Goal: Information Seeking & Learning: Learn about a topic

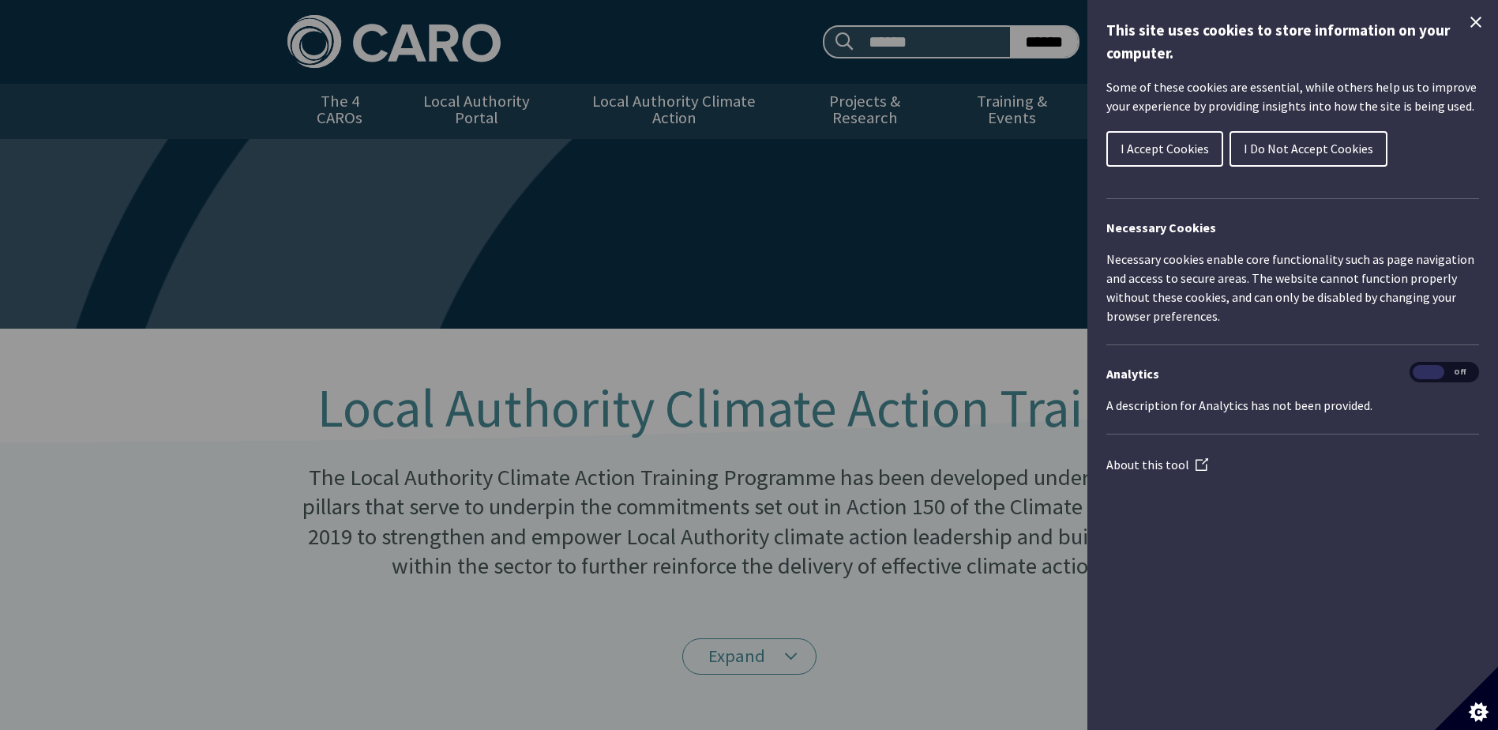
click at [1481, 21] on icon "Close Cookie Control" at bounding box center [1476, 22] width 19 height 19
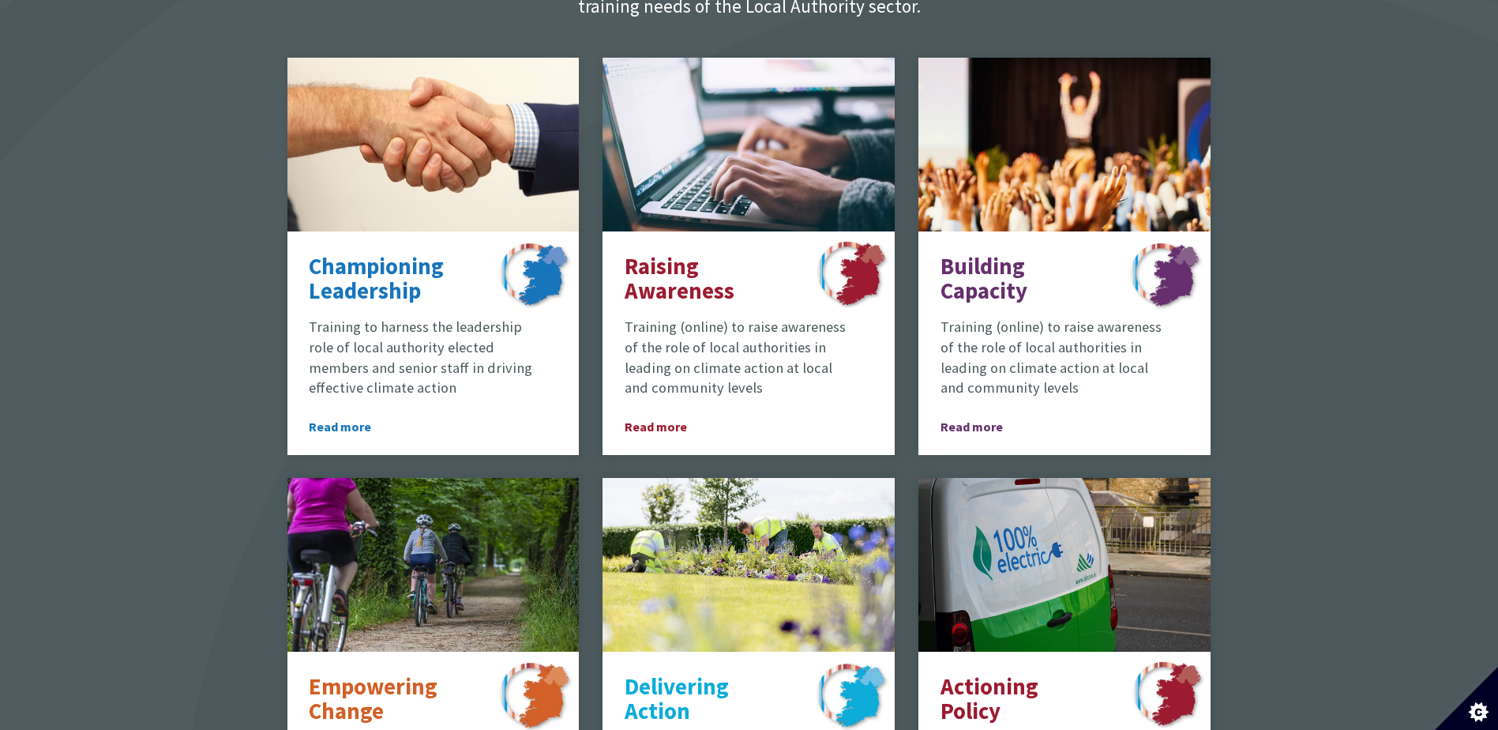
scroll to position [1027, 0]
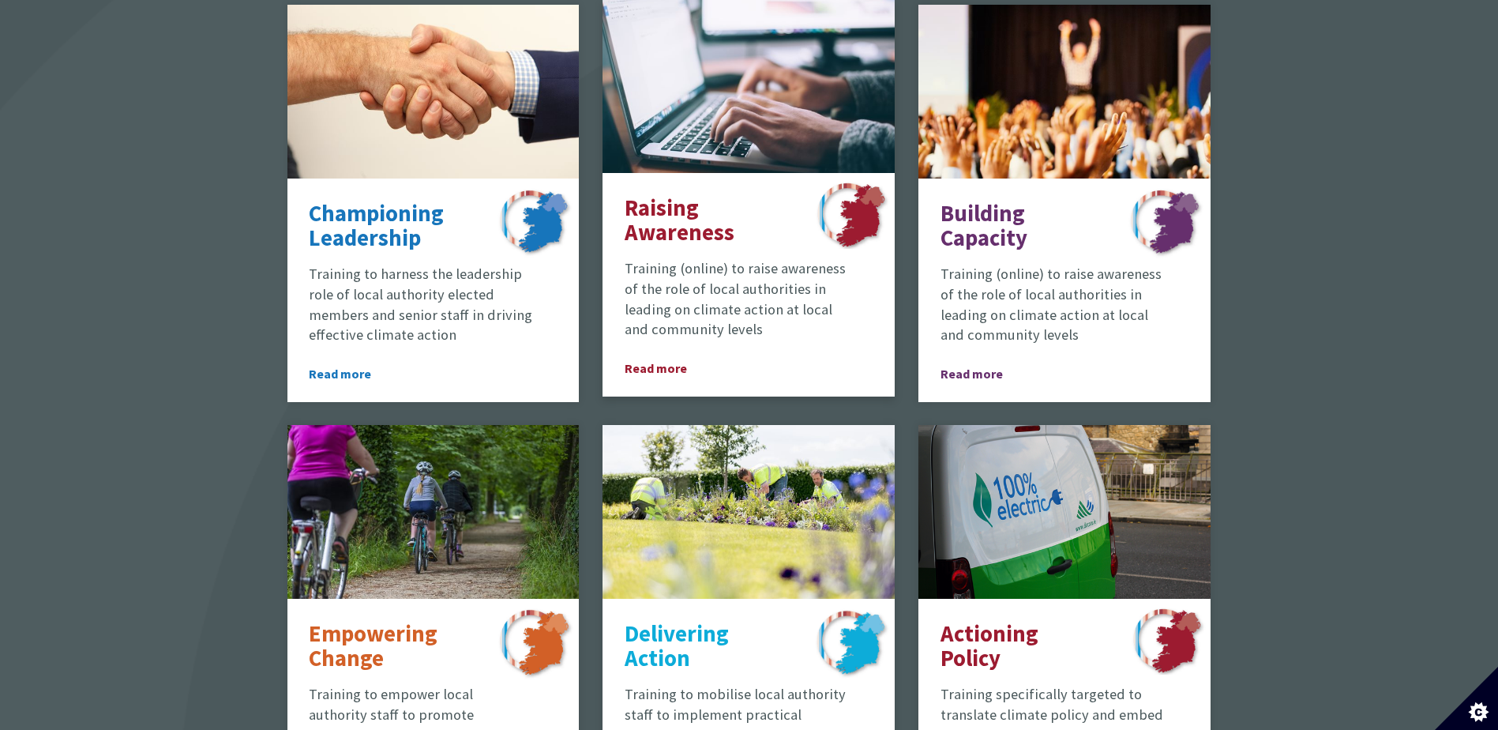
click at [693, 220] on p "Raising Awareness" at bounding box center [706, 221] width 162 height 50
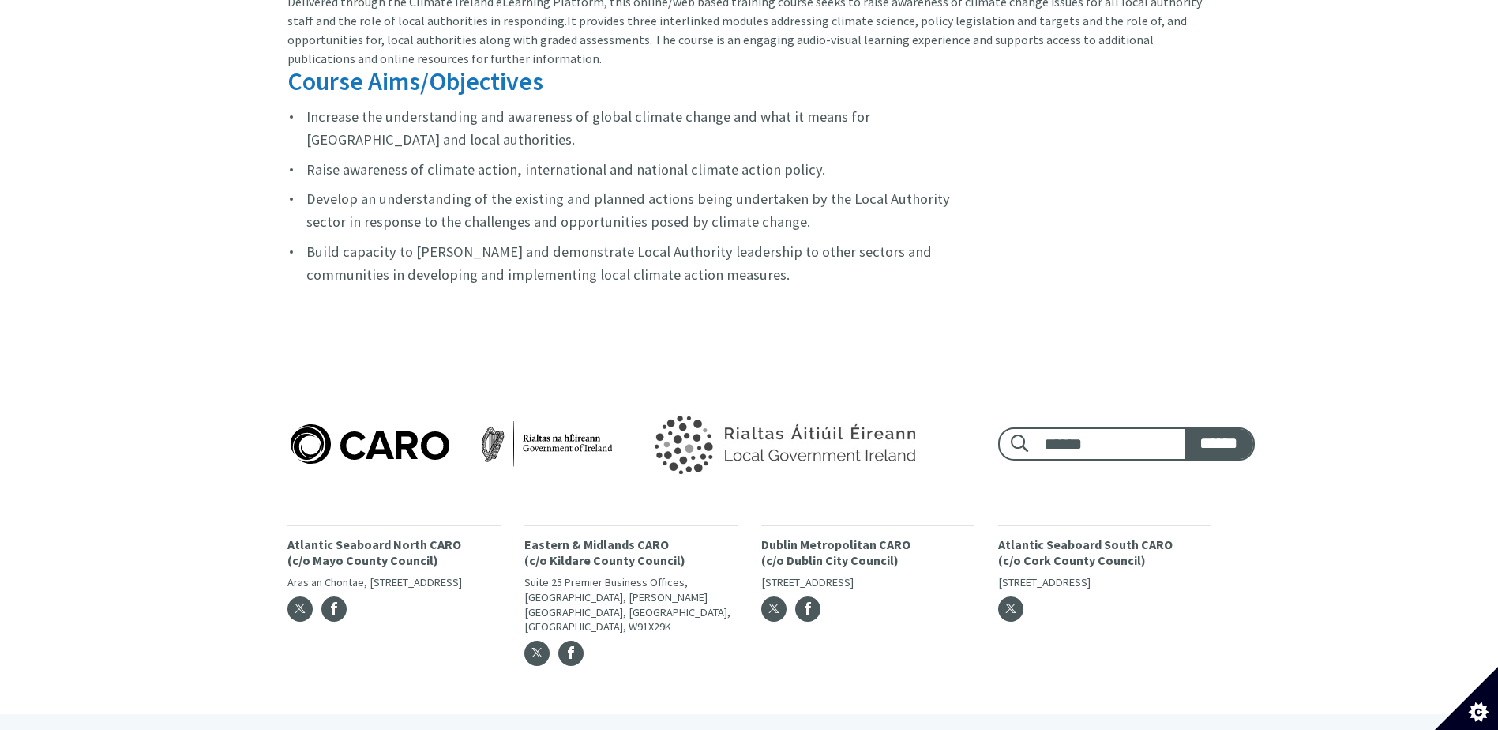
scroll to position [1210, 0]
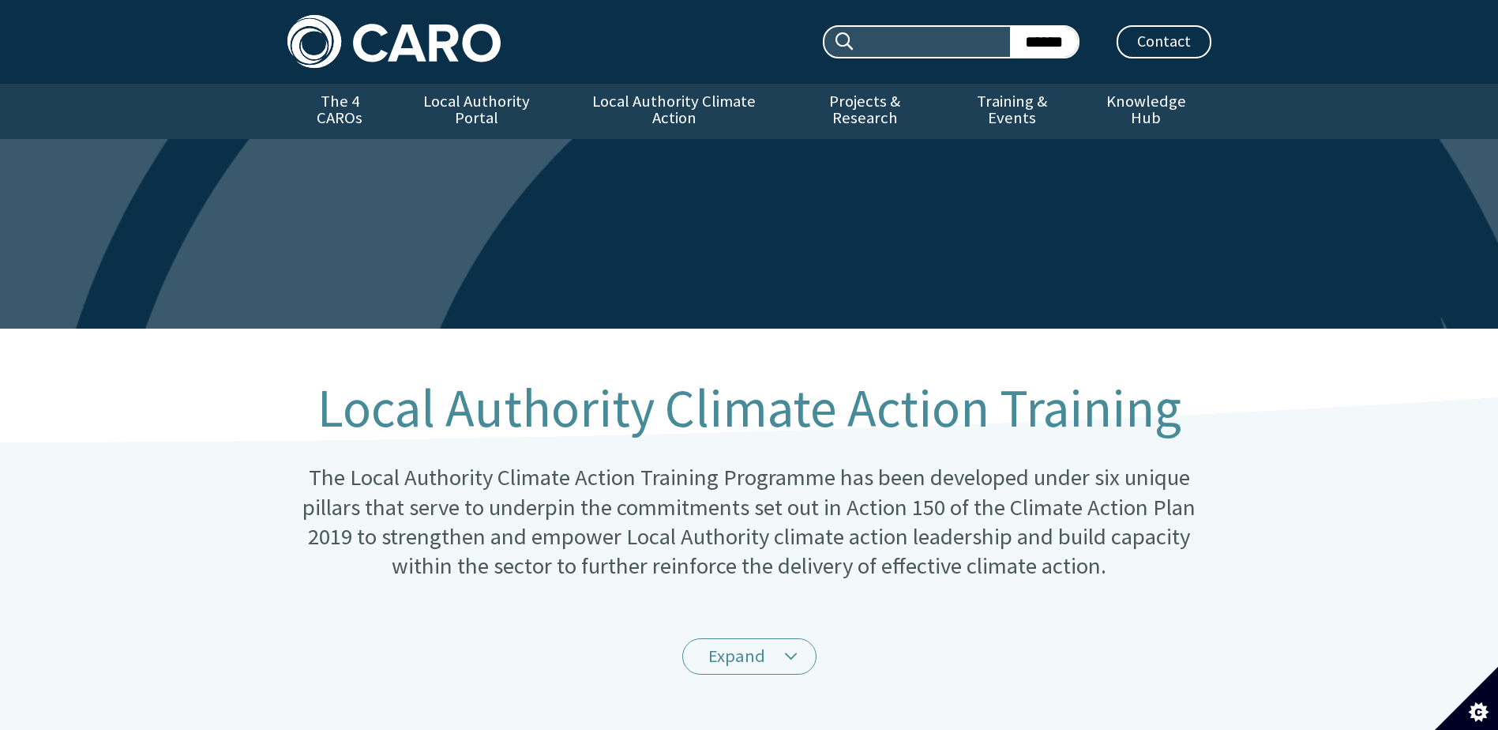
scroll to position [1027, 0]
